Goal: Task Accomplishment & Management: Use online tool/utility

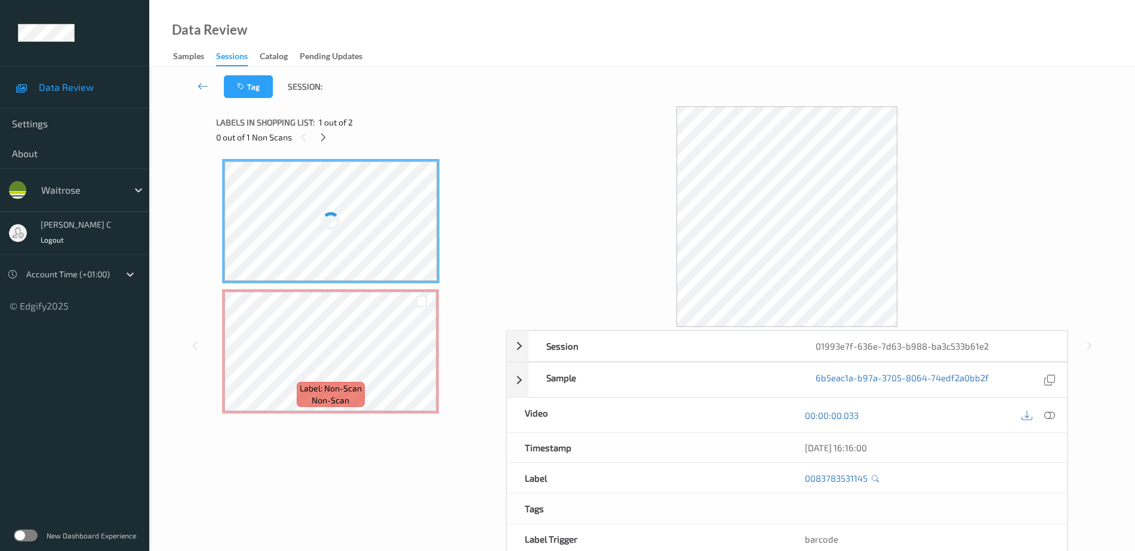
click at [356, 190] on div at bounding box center [331, 220] width 213 height 119
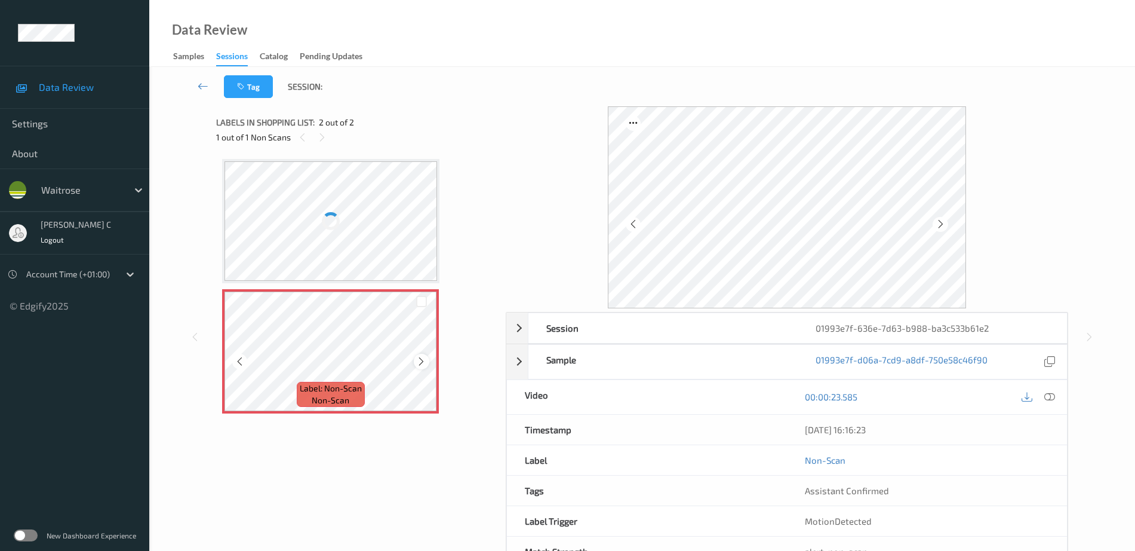
click at [421, 360] on icon at bounding box center [421, 361] width 10 height 11
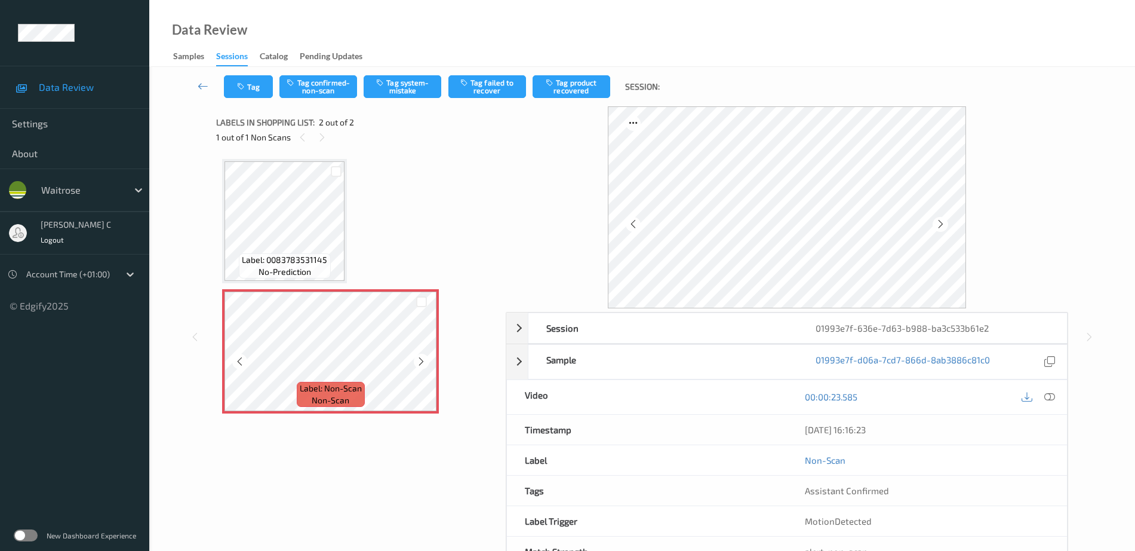
click at [421, 360] on icon at bounding box center [421, 361] width 10 height 11
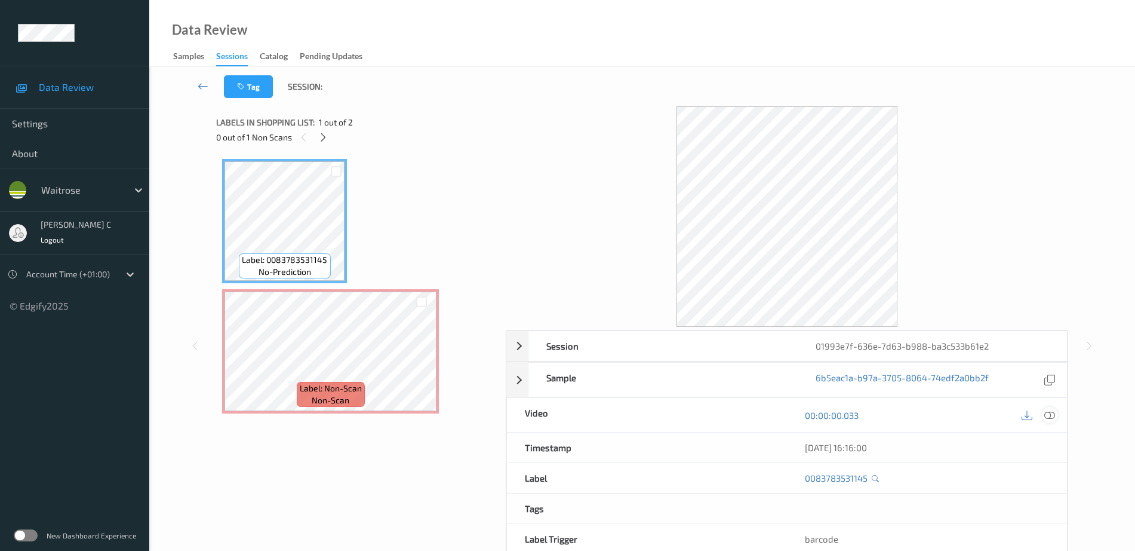
click at [1054, 411] on icon at bounding box center [1049, 415] width 11 height 11
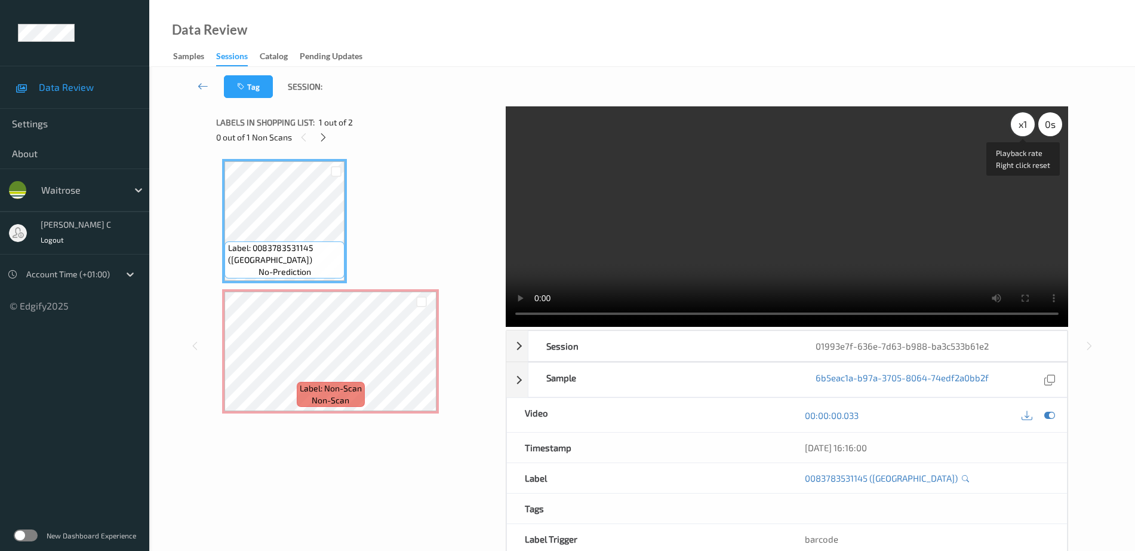
click at [1019, 127] on div "x 1" at bounding box center [1023, 124] width 24 height 24
drag, startPoint x: 1019, startPoint y: 127, endPoint x: 1000, endPoint y: 190, distance: 65.7
click at [1019, 127] on div "x 2" at bounding box center [1023, 124] width 24 height 24
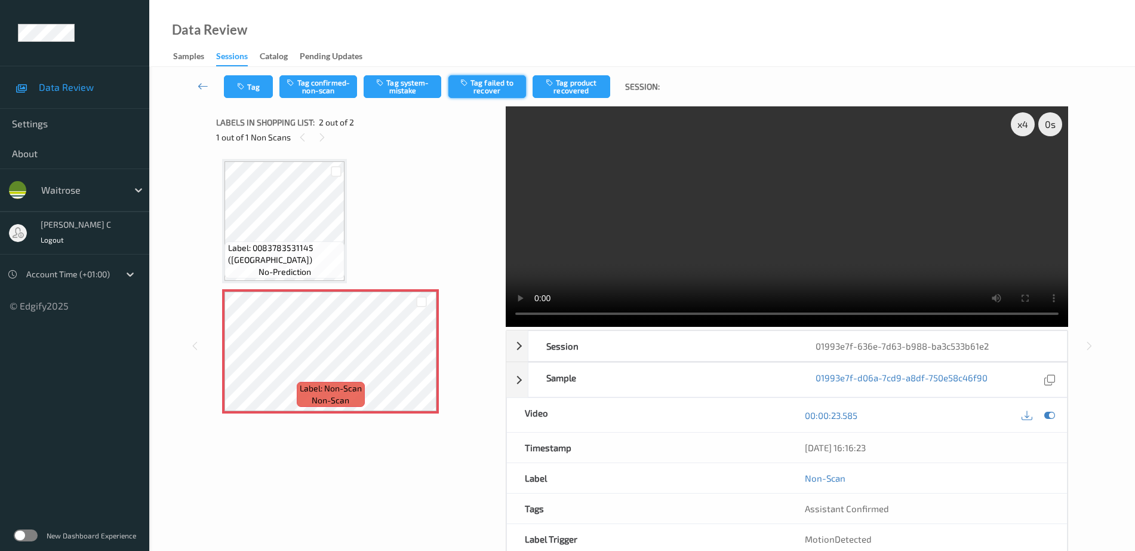
click at [499, 94] on button "Tag failed to recover" at bounding box center [487, 86] width 78 height 23
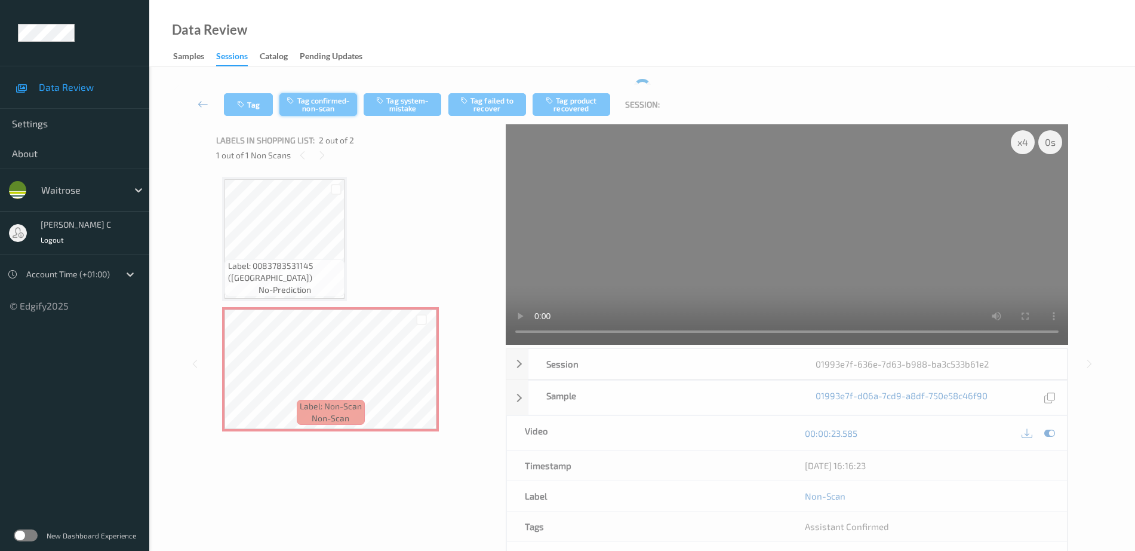
click at [314, 99] on button "Tag confirmed-non-scan" at bounding box center [318, 104] width 78 height 23
